Goal: Transaction & Acquisition: Purchase product/service

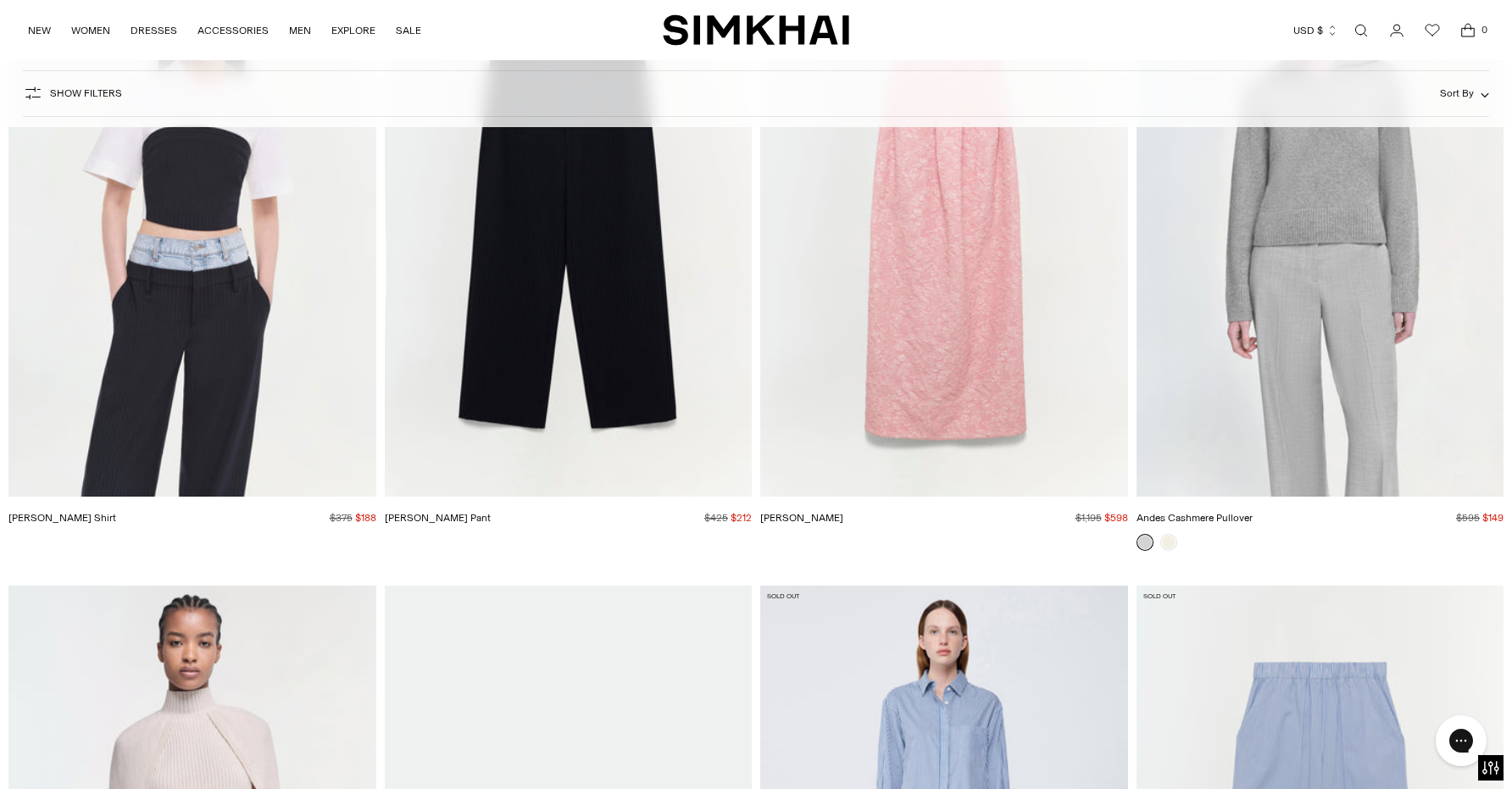
scroll to position [36161, 0]
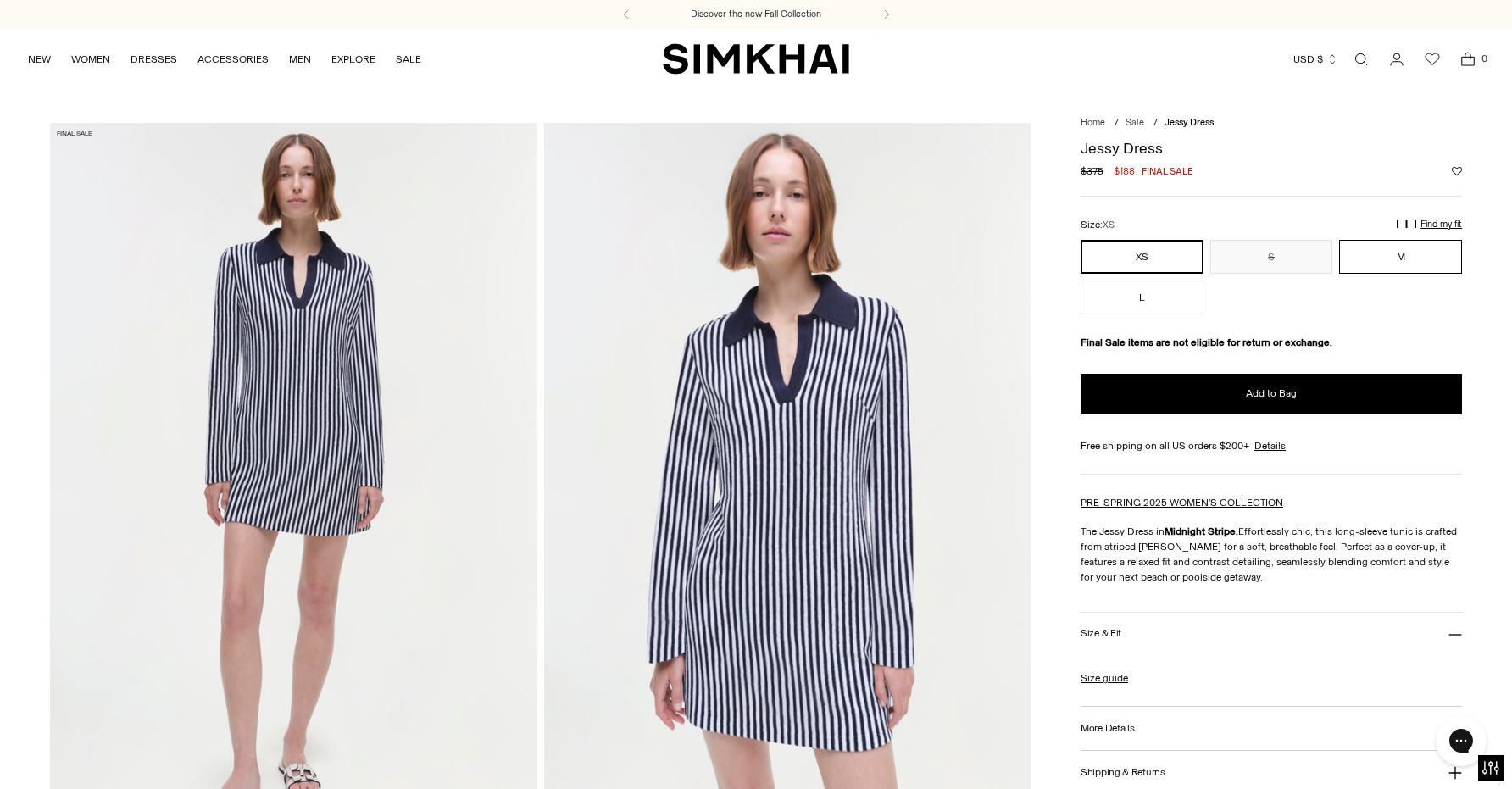
click at [1418, 264] on button "M" at bounding box center [1401, 256] width 123 height 34
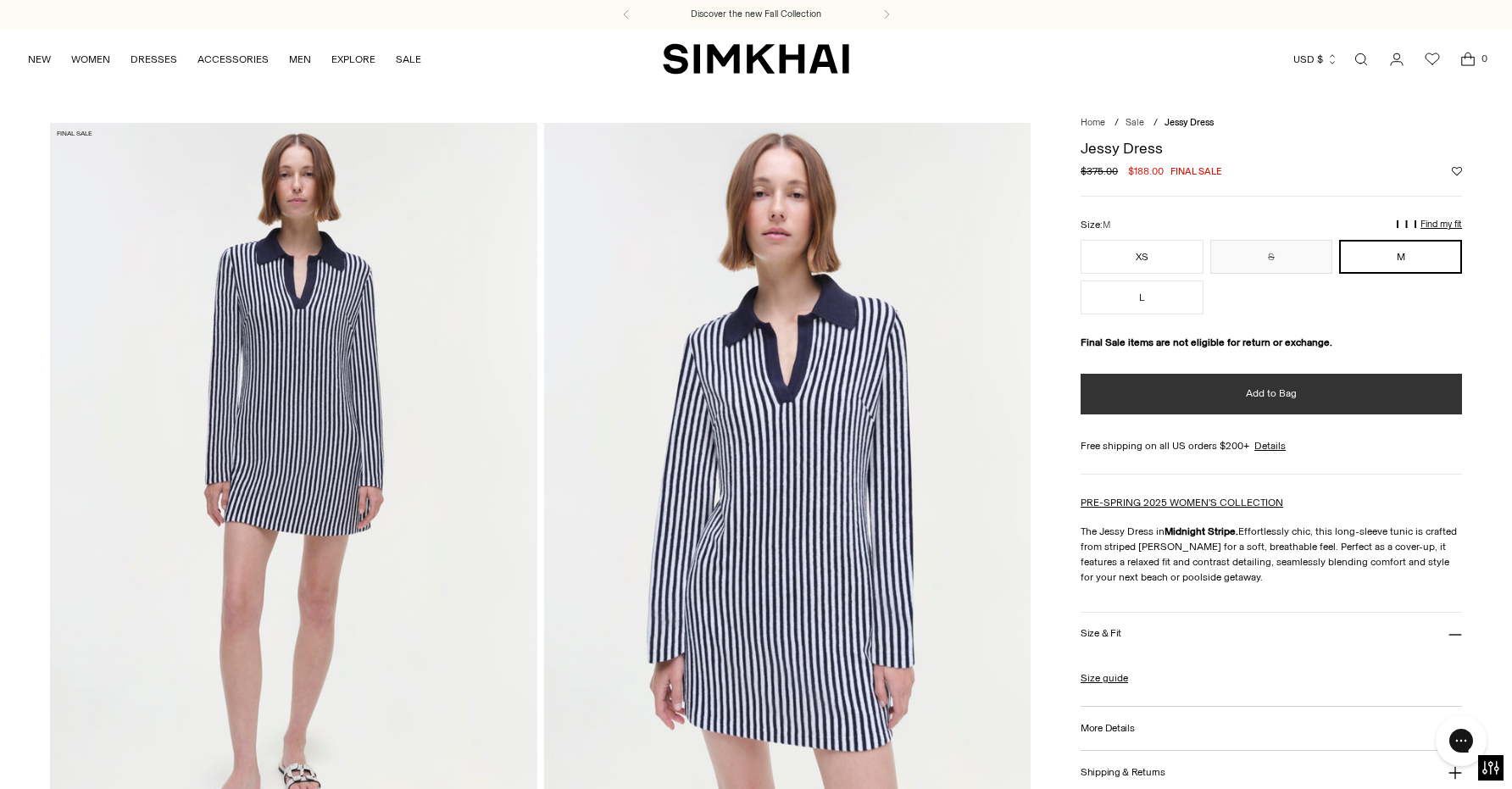
click at [1362, 391] on button "Add to Bag" at bounding box center [1271, 394] width 382 height 41
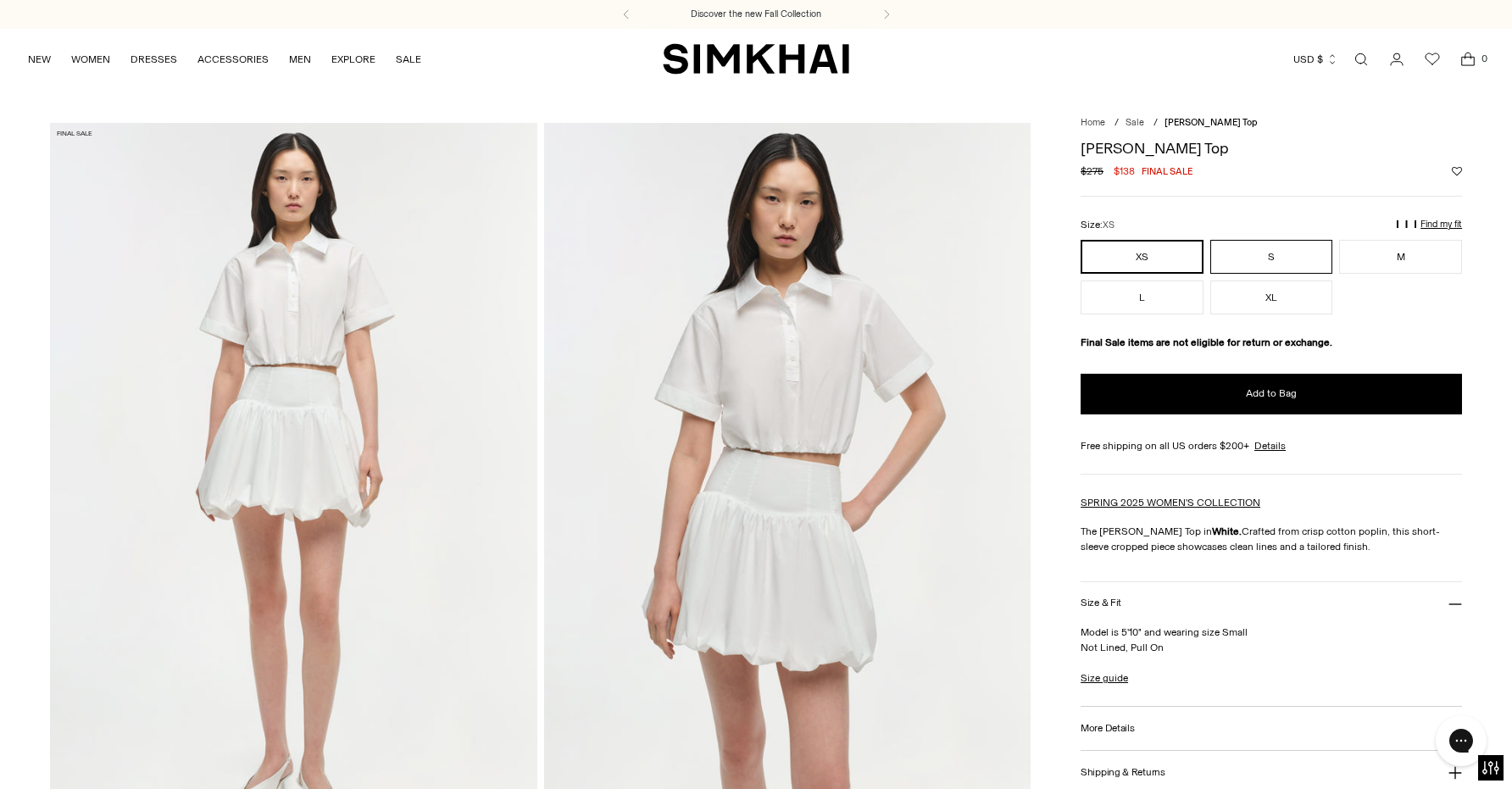
click at [1308, 253] on button "S" at bounding box center [1272, 256] width 123 height 34
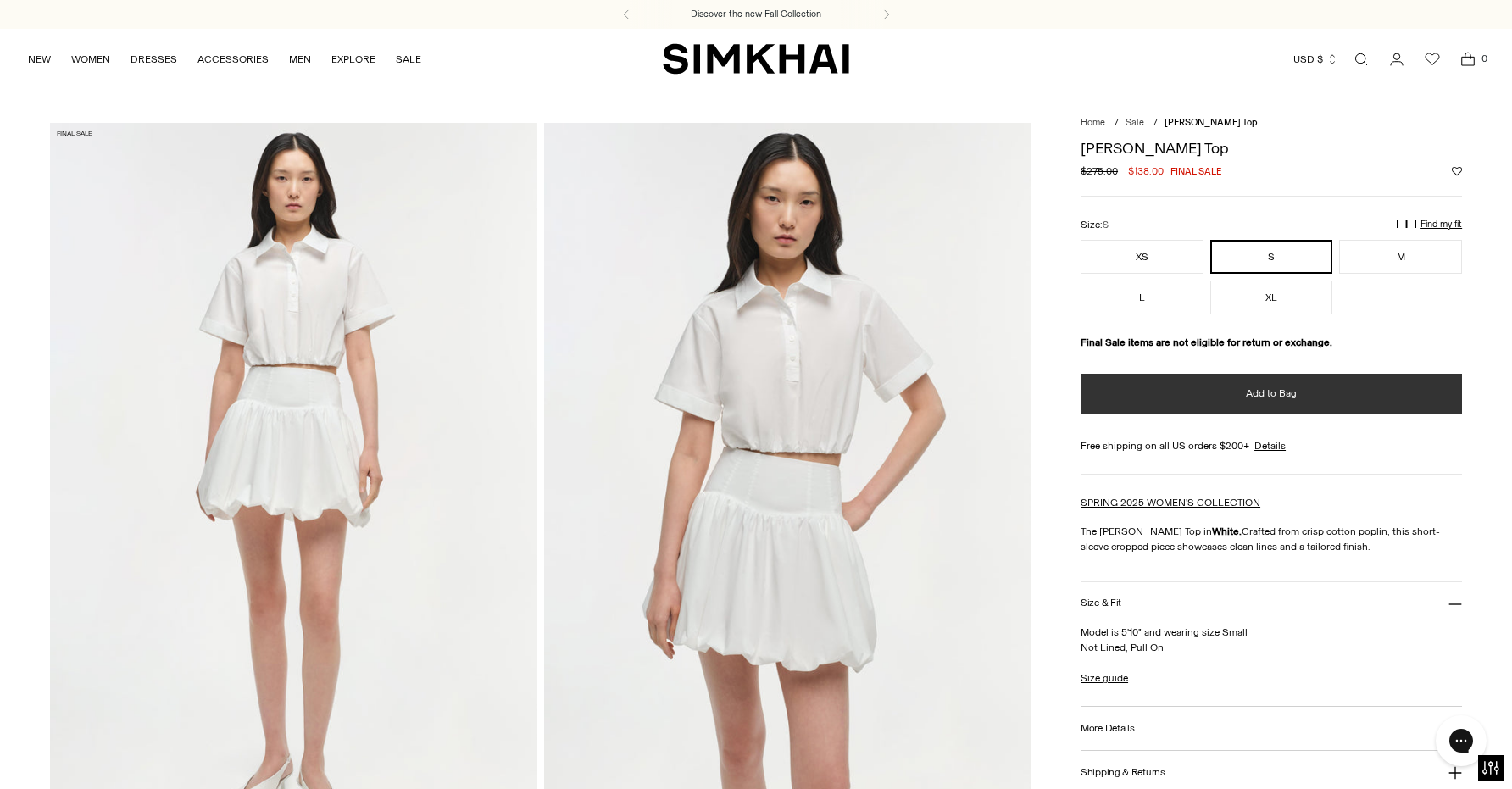
click at [1289, 388] on span "Add to Bag" at bounding box center [1271, 393] width 51 height 15
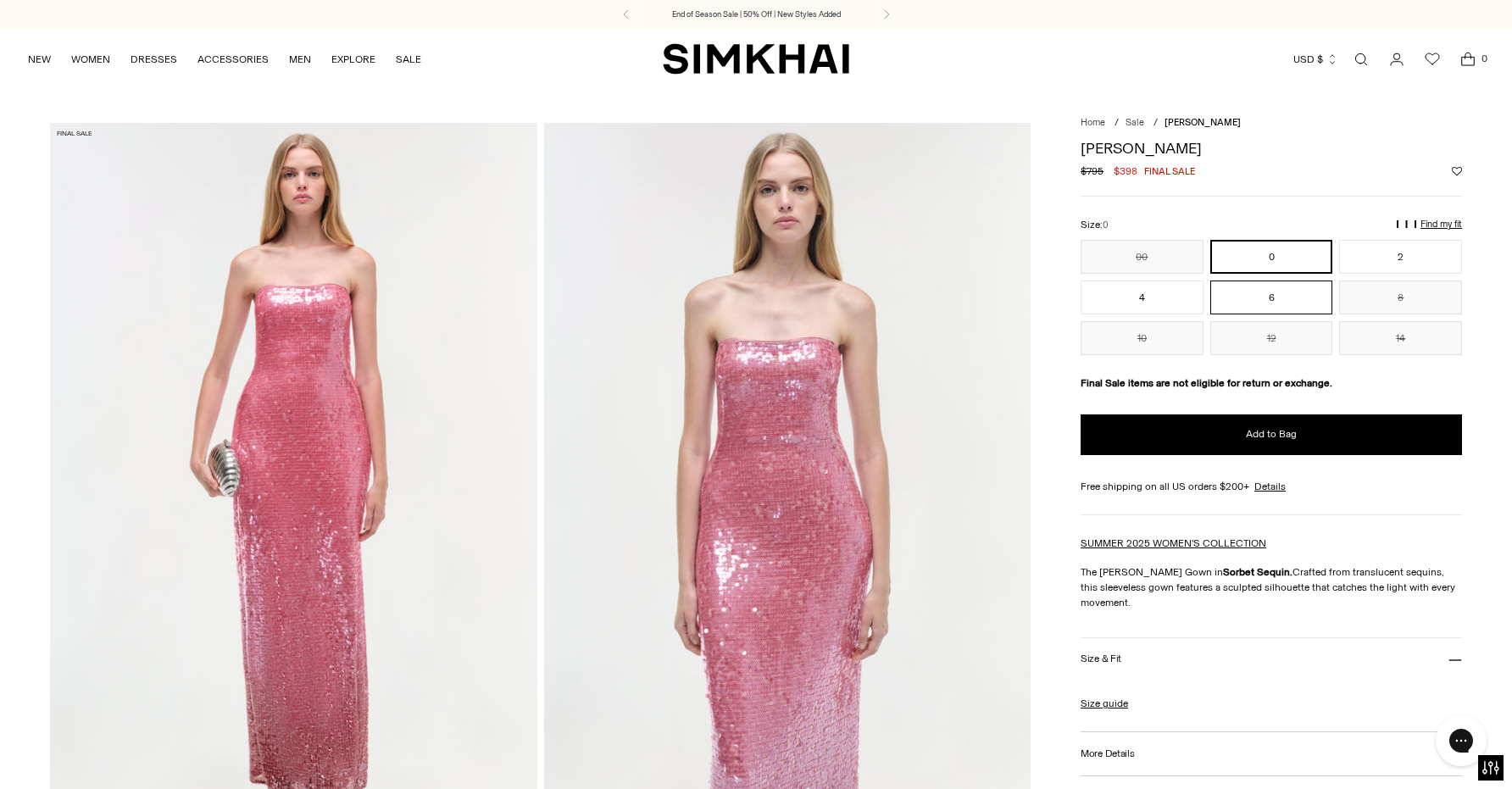
click at [1297, 300] on button "6" at bounding box center [1272, 297] width 123 height 34
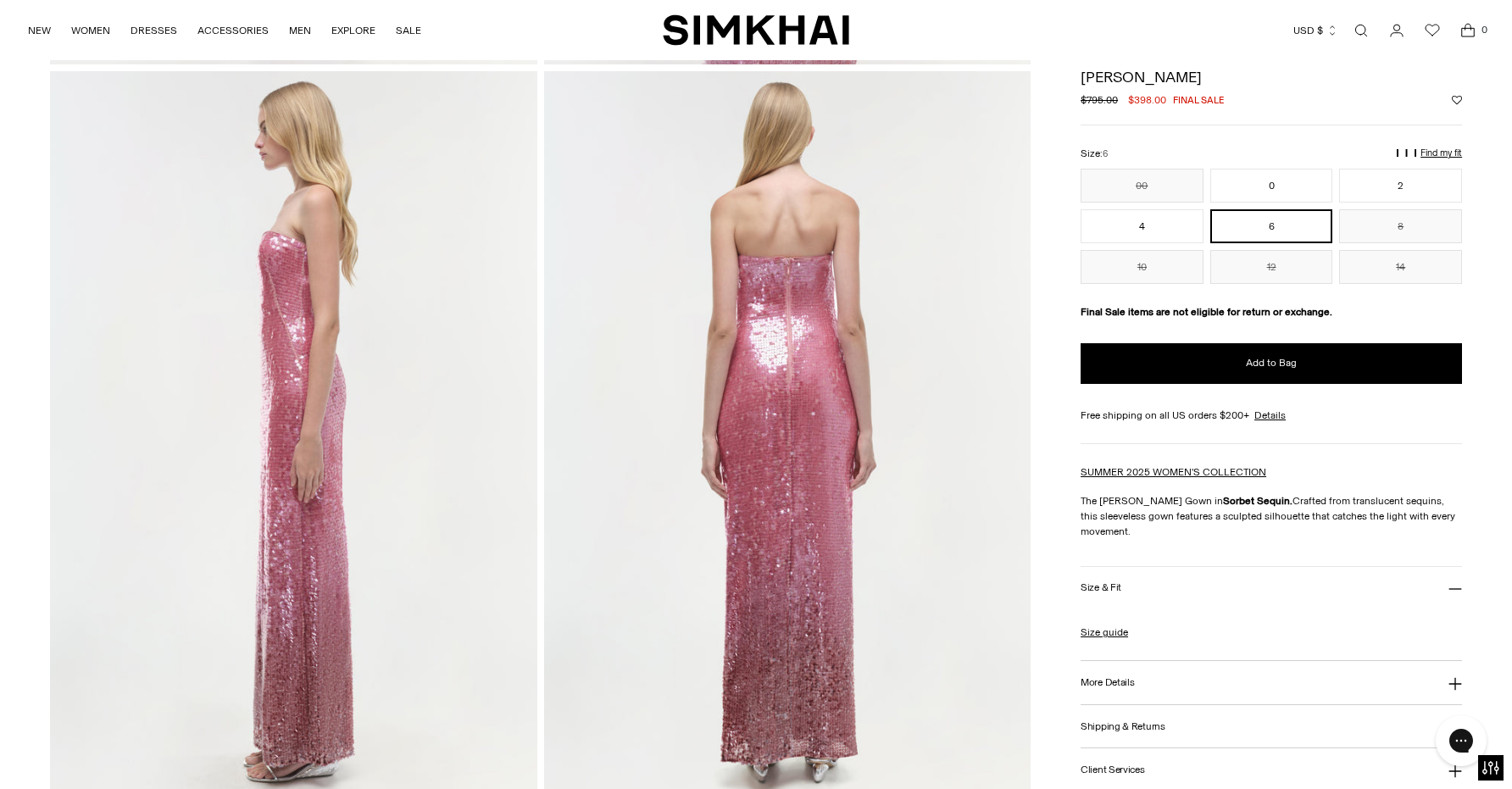
scroll to position [65, 0]
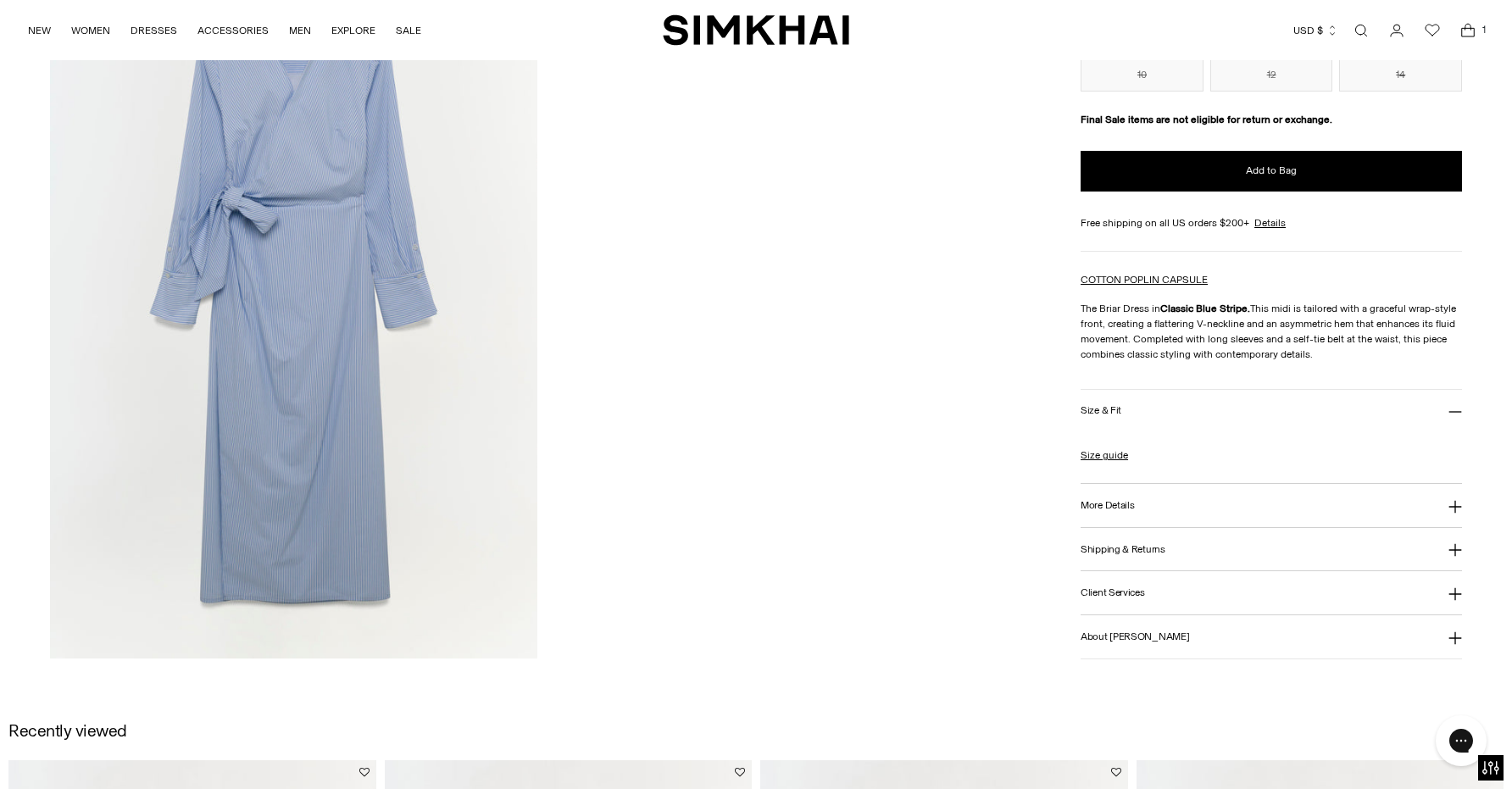
scroll to position [2443, 0]
